Goal: Find specific page/section: Find specific page/section

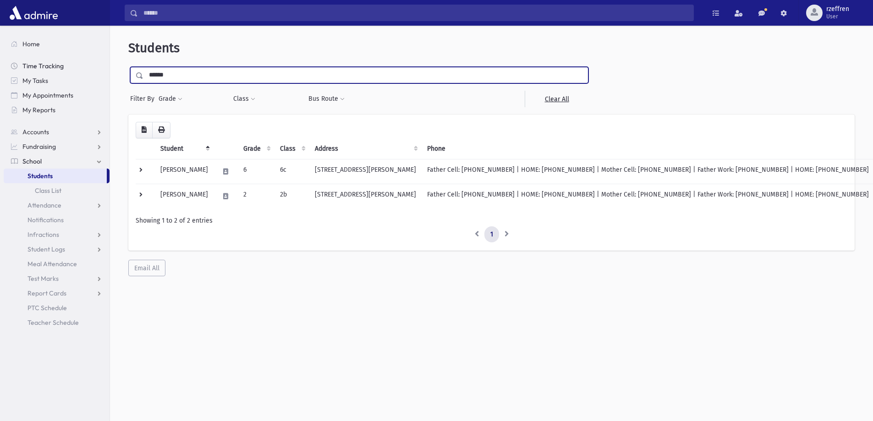
drag, startPoint x: 181, startPoint y: 77, endPoint x: 58, endPoint y: 60, distance: 123.7
click at [56, 60] on div "Search Results All Accounts" at bounding box center [436, 223] width 873 height 446
type input "*******"
click at [128, 67] on input "submit" at bounding box center [141, 73] width 26 height 12
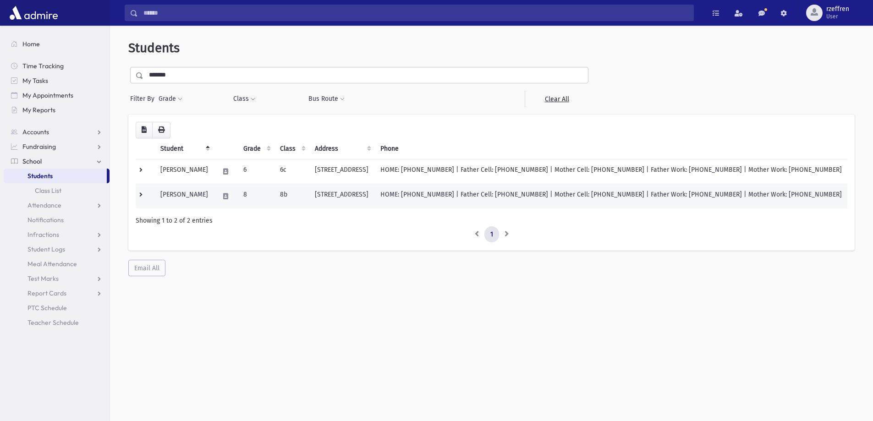
click at [197, 204] on td "[PERSON_NAME]" at bounding box center [184, 196] width 59 height 25
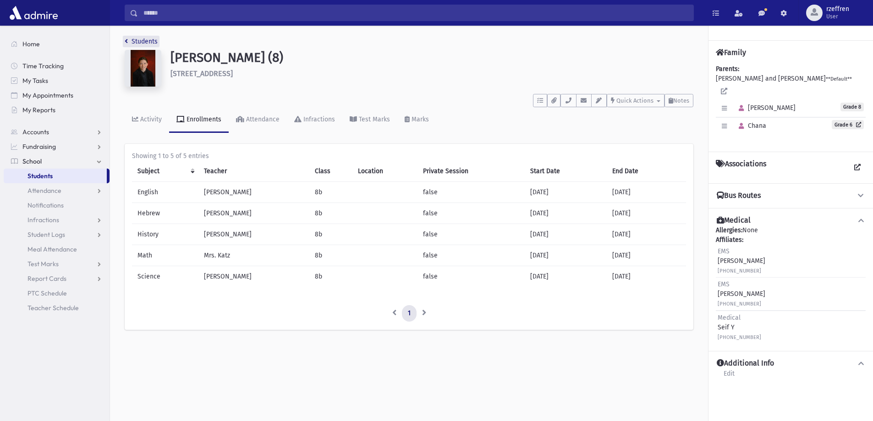
click at [144, 45] on link "Students" at bounding box center [141, 42] width 33 height 8
